Goal: Task Accomplishment & Management: Use online tool/utility

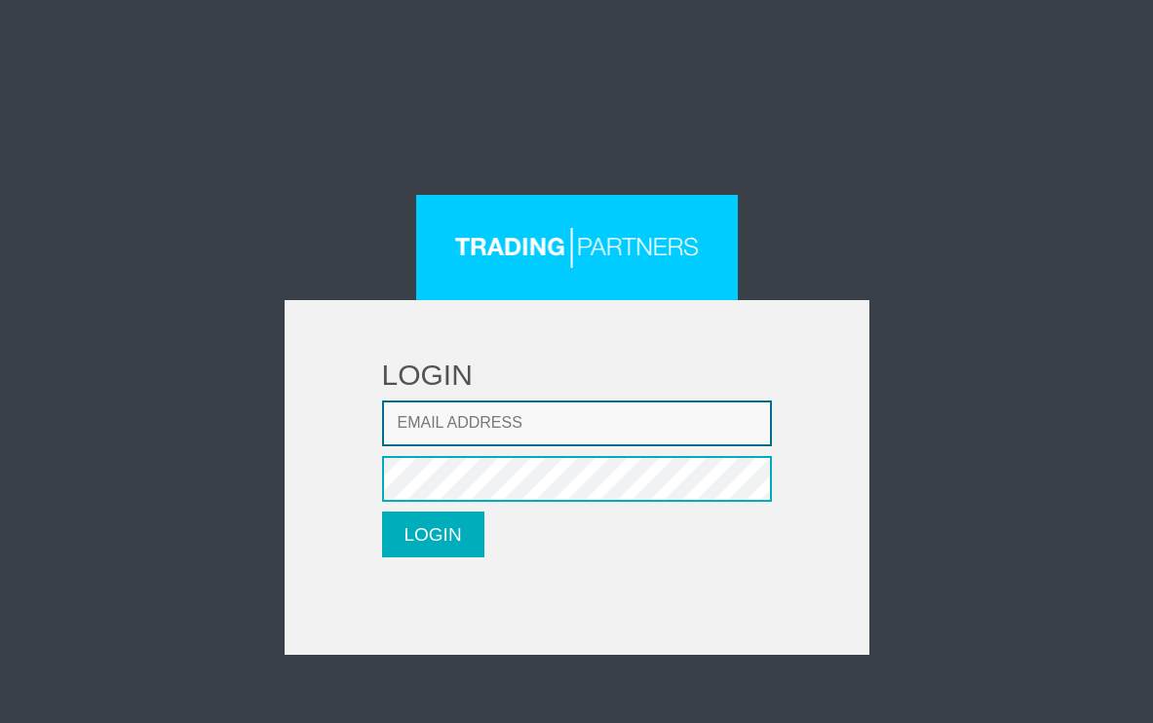
type input "adil.custovic85@gmail.com"
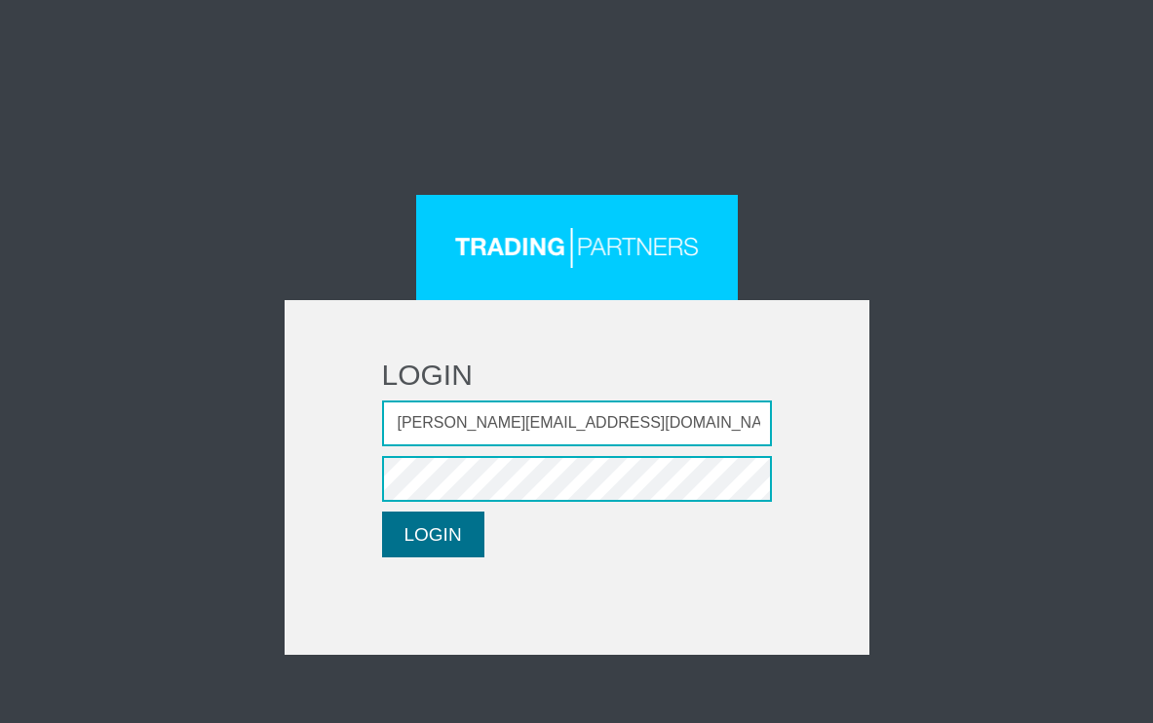
click at [444, 534] on button "LOGIN" at bounding box center [433, 535] width 102 height 46
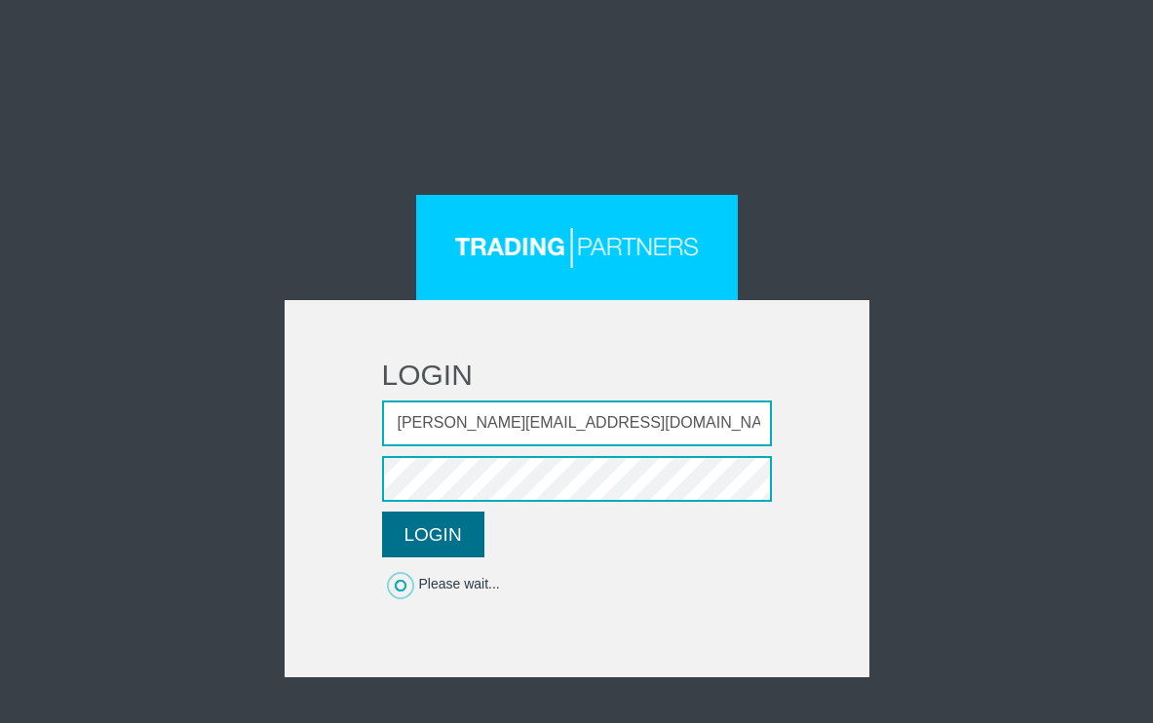
click at [449, 540] on button "LOGIN" at bounding box center [433, 535] width 102 height 46
click at [853, 355] on form "LOGIN Email address adil.custovic85@gmail.com Password LOGIN Please wait..." at bounding box center [577, 488] width 585 height 377
click at [419, 538] on button "LOGIN" at bounding box center [433, 535] width 102 height 46
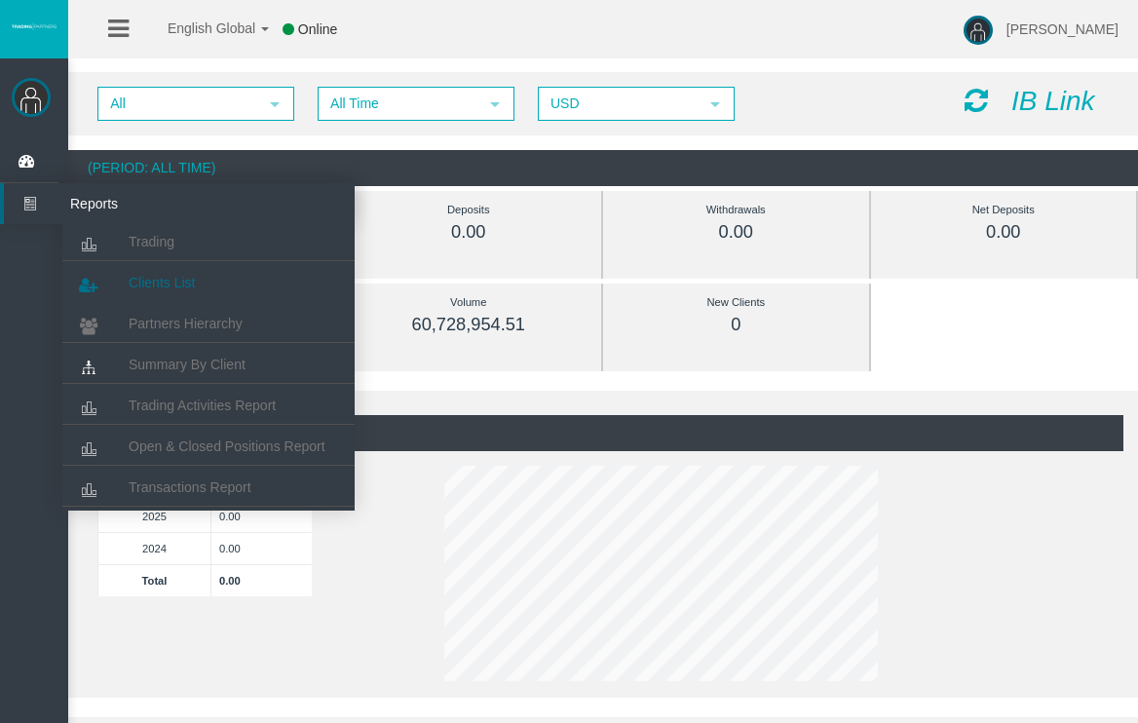
click at [137, 280] on span "Clients List" at bounding box center [162, 283] width 66 height 16
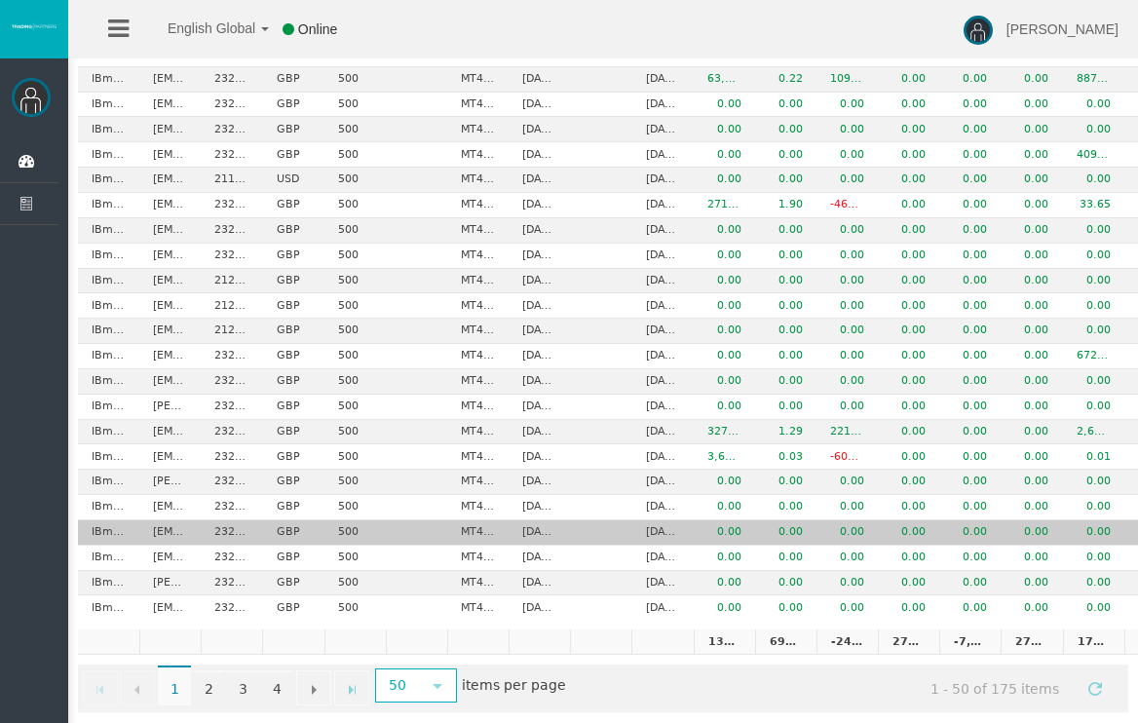
scroll to position [929, 0]
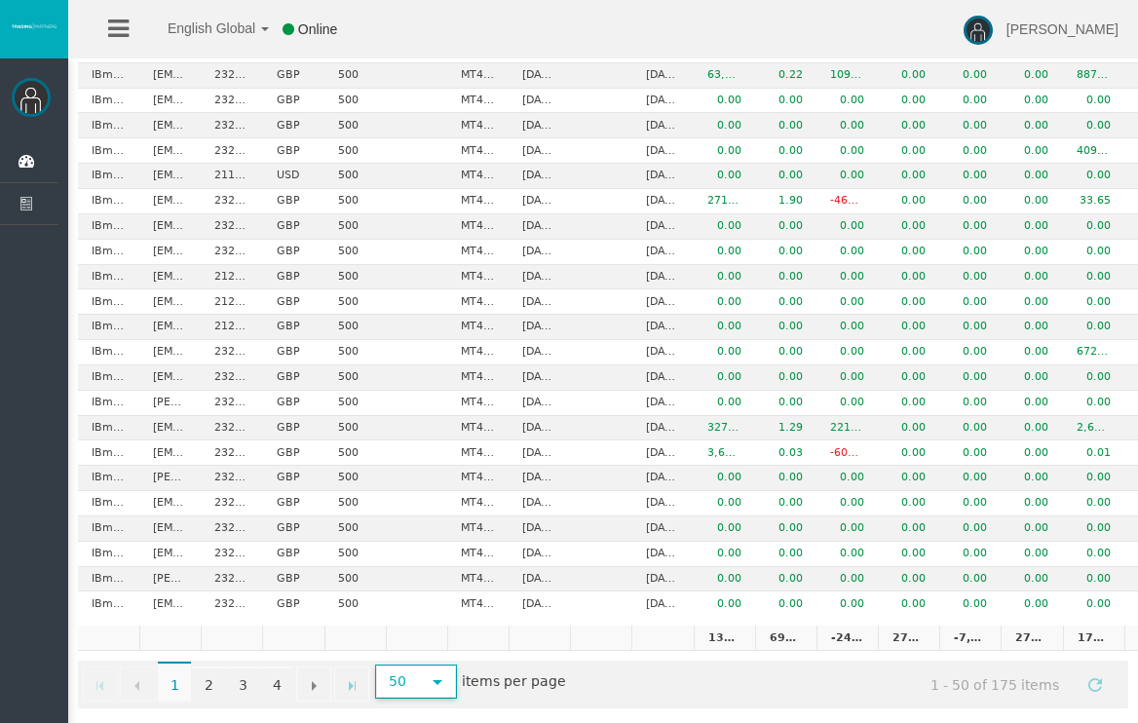
click at [435, 674] on span "select" at bounding box center [438, 682] width 16 height 16
click at [436, 622] on li "1000" at bounding box center [414, 627] width 77 height 31
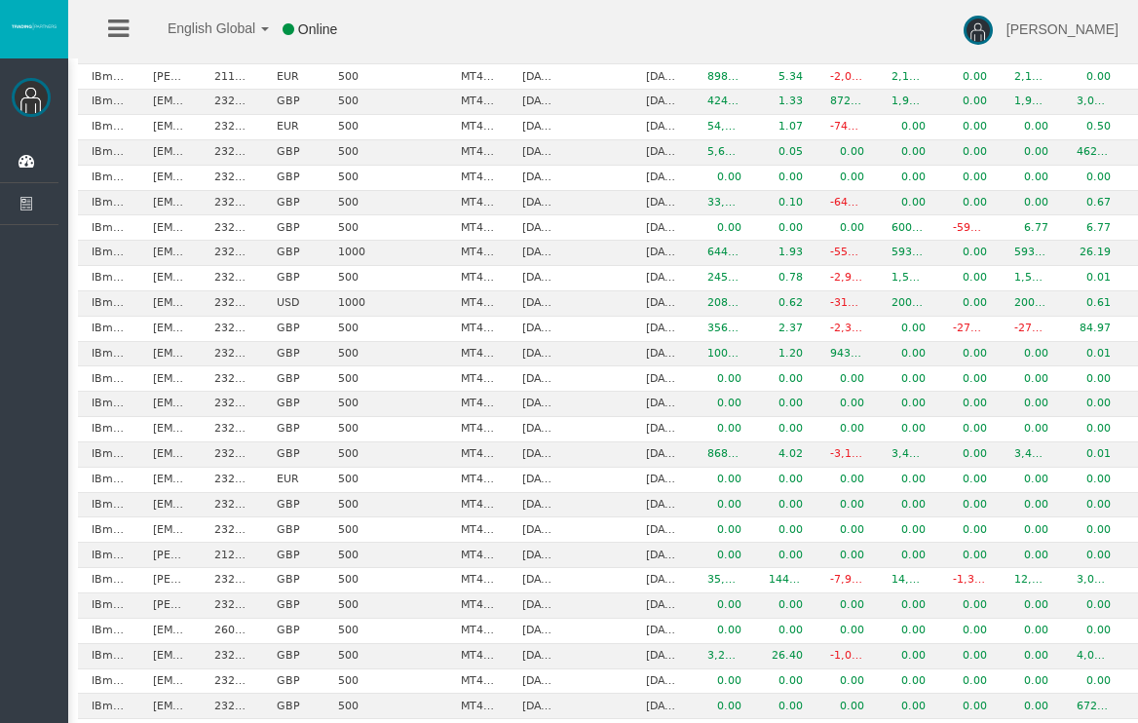
scroll to position [0, 0]
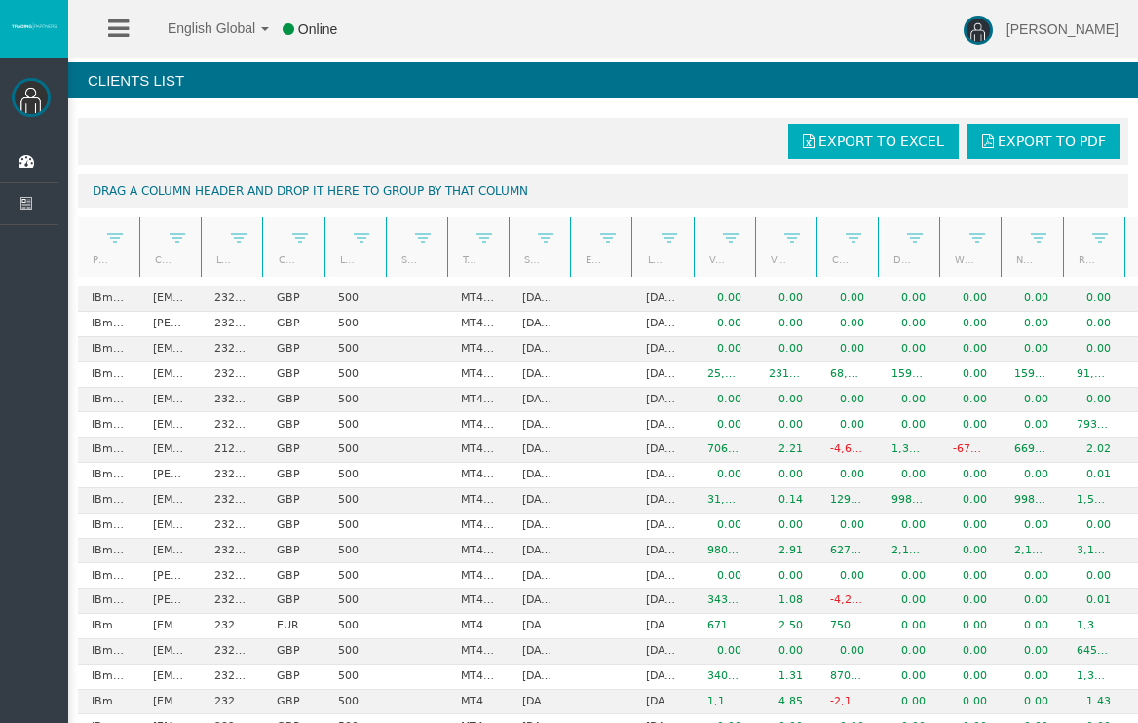
click at [853, 143] on span "Export to Excel" at bounding box center [882, 142] width 126 height 16
